Goal: Find specific page/section

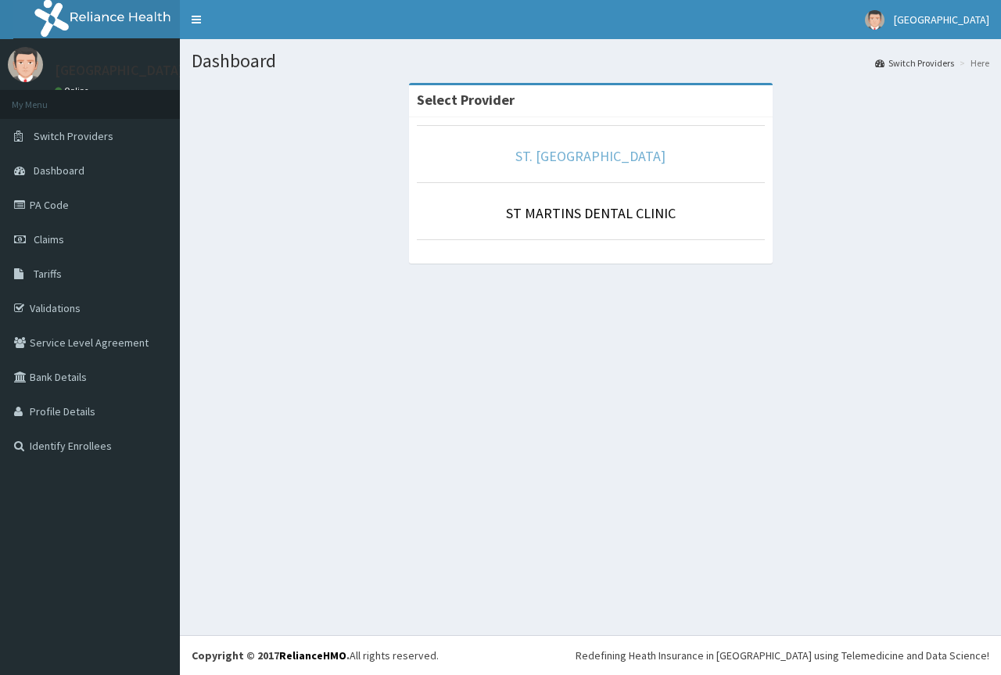
click at [594, 157] on link "ST. [GEOGRAPHIC_DATA]" at bounding box center [591, 156] width 150 height 18
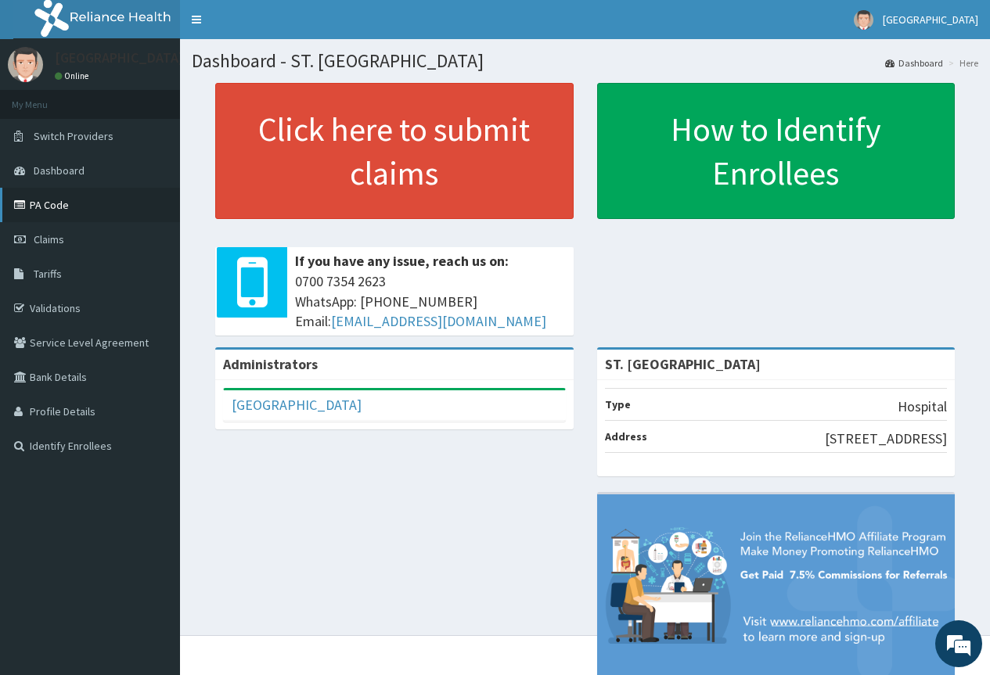
click at [63, 188] on link "PA Code" at bounding box center [90, 205] width 180 height 34
